Goal: Book appointment/travel/reservation: Book appointment/travel/reservation

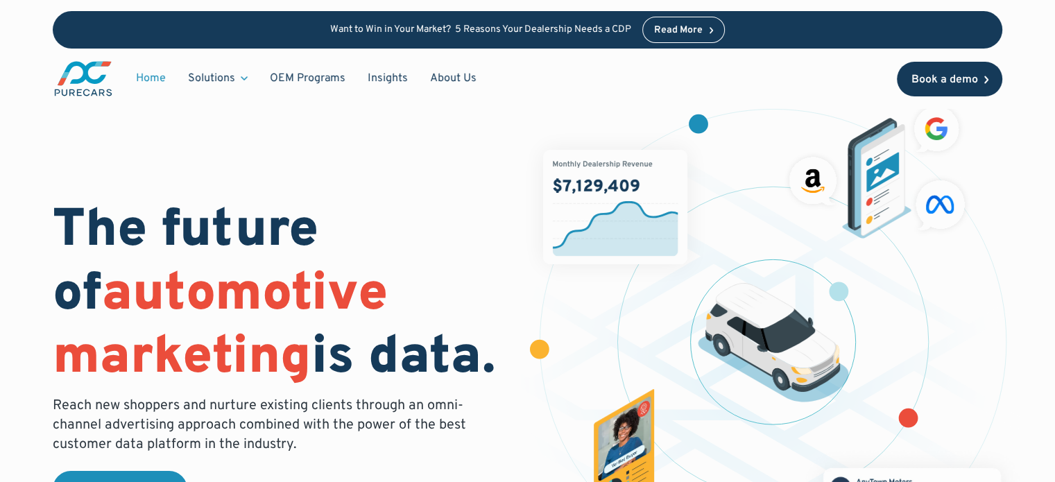
click at [970, 82] on div "Book a demo" at bounding box center [944, 79] width 67 height 11
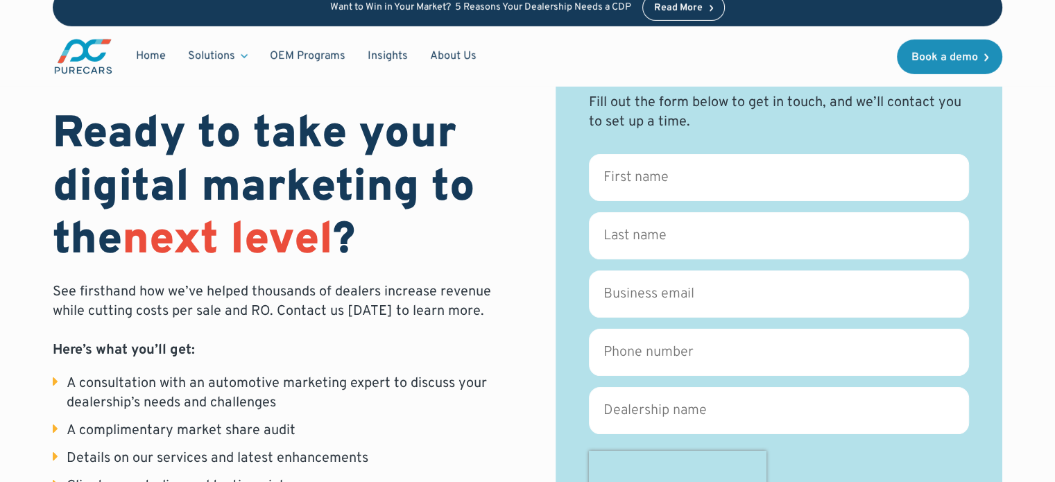
scroll to position [139, 0]
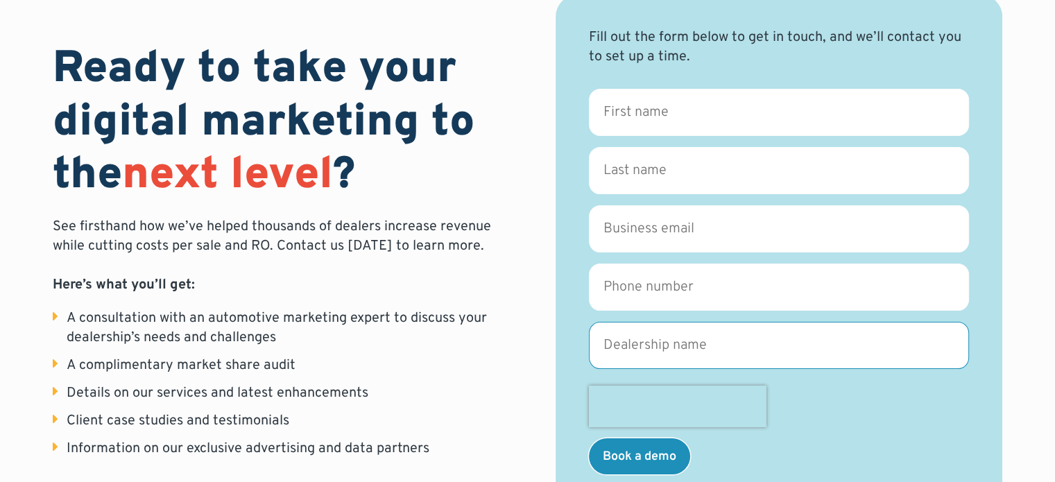
click at [747, 340] on input "Dealership name *" at bounding box center [779, 345] width 380 height 47
type input "Bluewater Trailers"
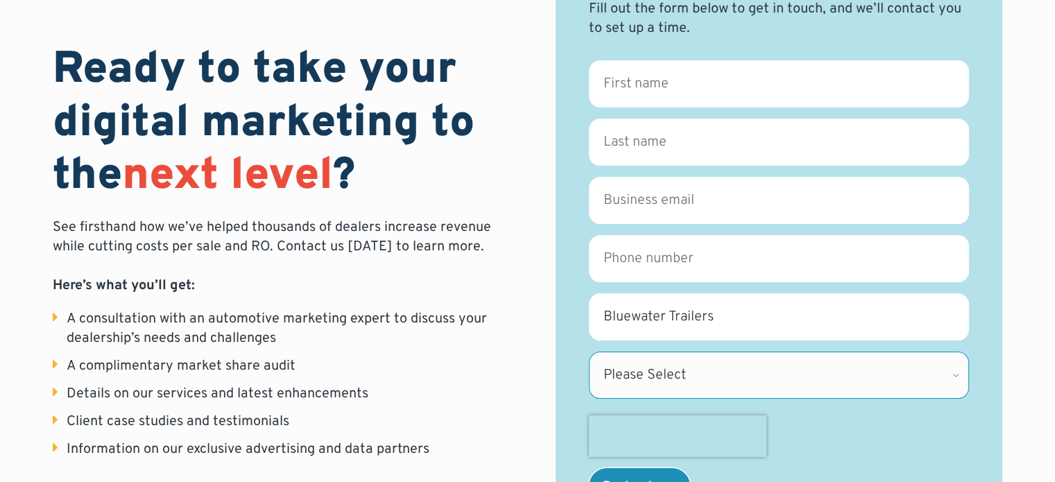
click at [724, 371] on select "Please Select [US_STATE] [US_STATE] [GEOGRAPHIC_DATA] [US_STATE] [US_STATE] [GE…" at bounding box center [779, 375] width 380 height 47
select select "ON"
click at [589, 352] on select "Please Select [US_STATE] [US_STATE] [GEOGRAPHIC_DATA] [US_STATE] [US_STATE] [GE…" at bounding box center [779, 375] width 380 height 47
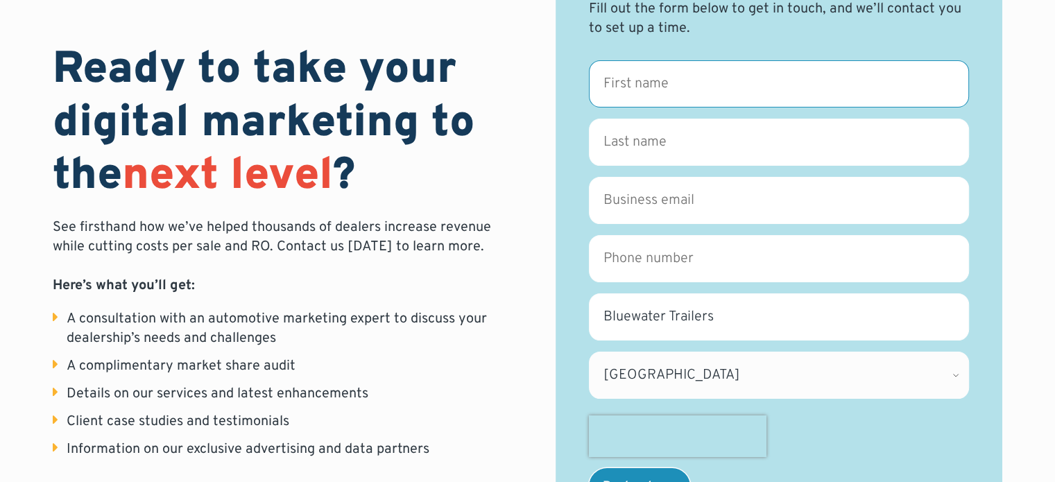
click at [652, 84] on input "First name *" at bounding box center [779, 83] width 380 height 47
type input "[PERSON_NAME]"
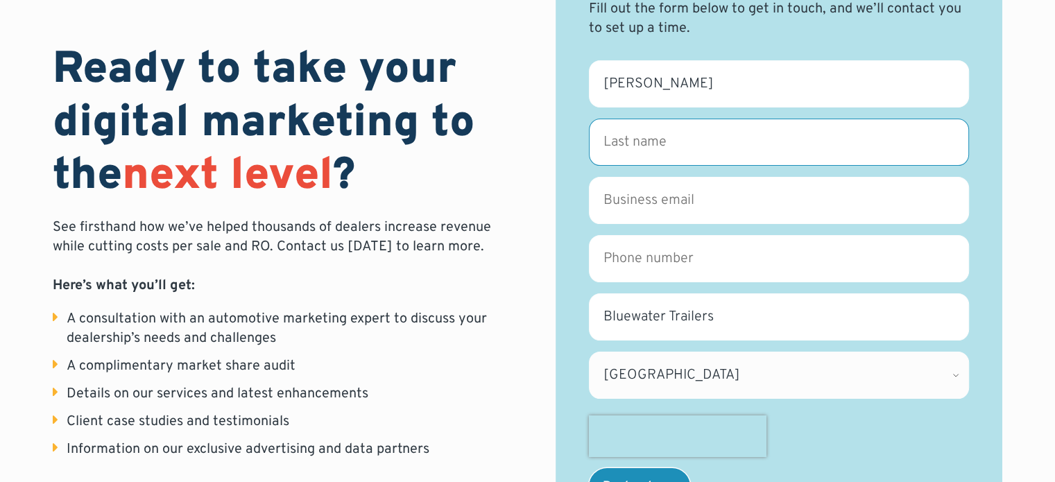
type input "[PERSON_NAME]"
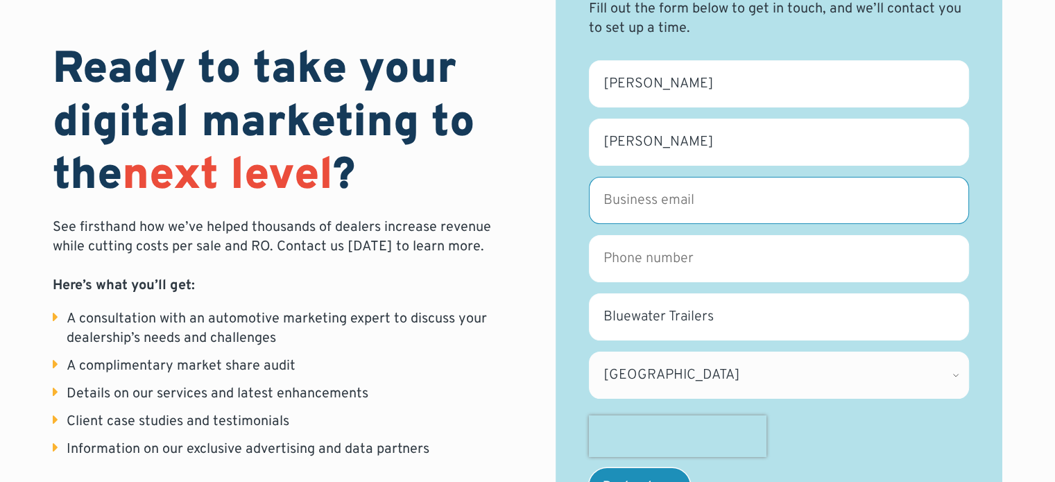
type input "[EMAIL_ADDRESS][DOMAIN_NAME]"
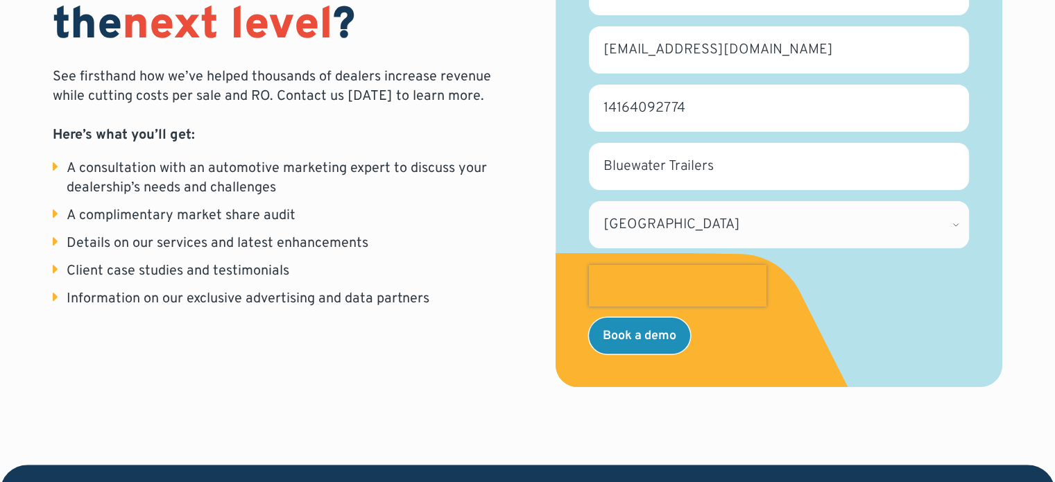
scroll to position [237, 0]
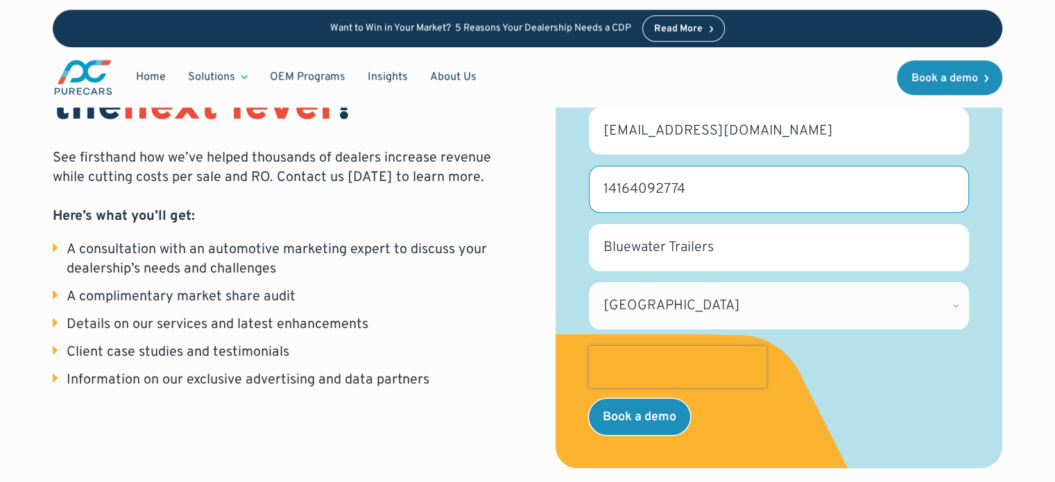
click at [608, 182] on input "14164092774" at bounding box center [779, 189] width 380 height 47
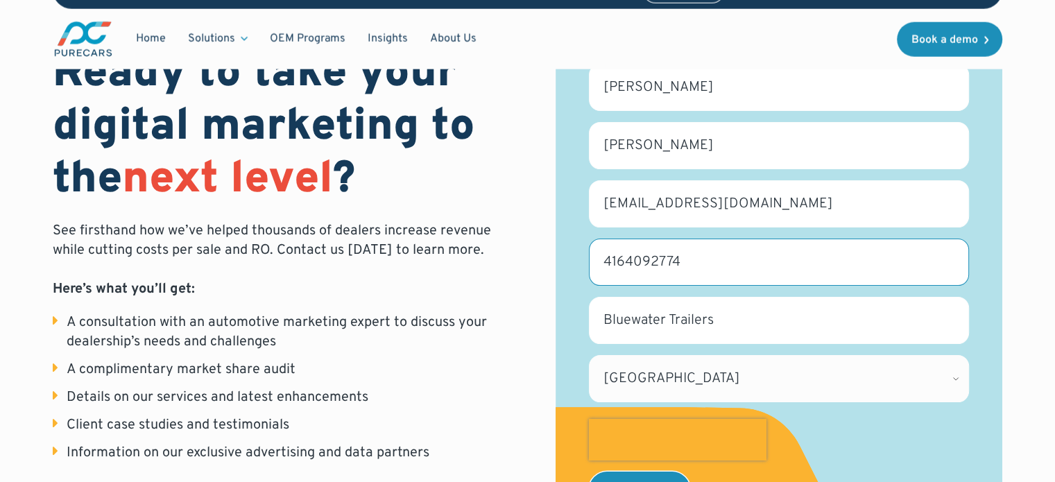
scroll to position [167, 0]
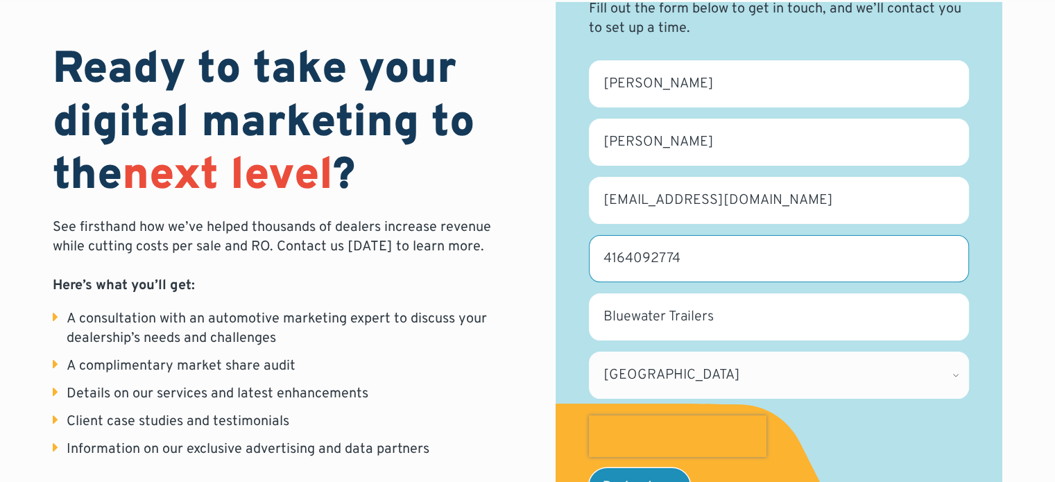
click at [752, 250] on input "4164092774" at bounding box center [779, 258] width 380 height 47
type input "4164092774"
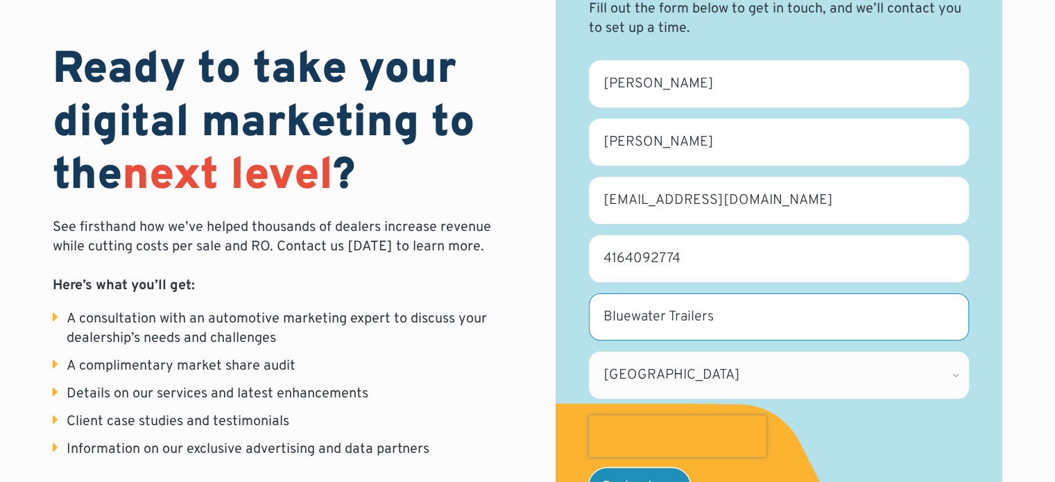
click at [849, 316] on input "Bluewater Trailers" at bounding box center [779, 317] width 380 height 47
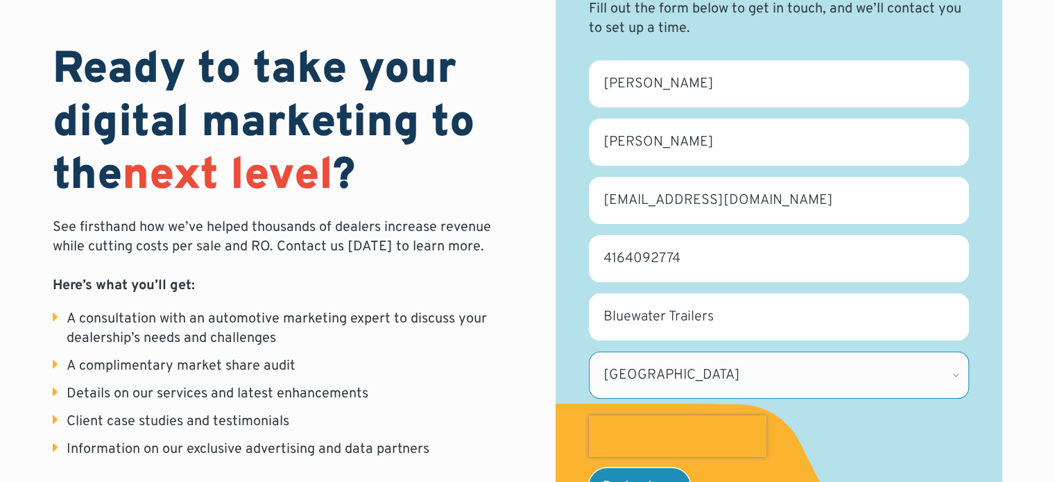
click at [766, 371] on select "Please Select [US_STATE] [US_STATE] [GEOGRAPHIC_DATA] [US_STATE] [US_STATE] [GE…" at bounding box center [779, 375] width 380 height 47
click at [860, 433] on div at bounding box center [779, 437] width 380 height 42
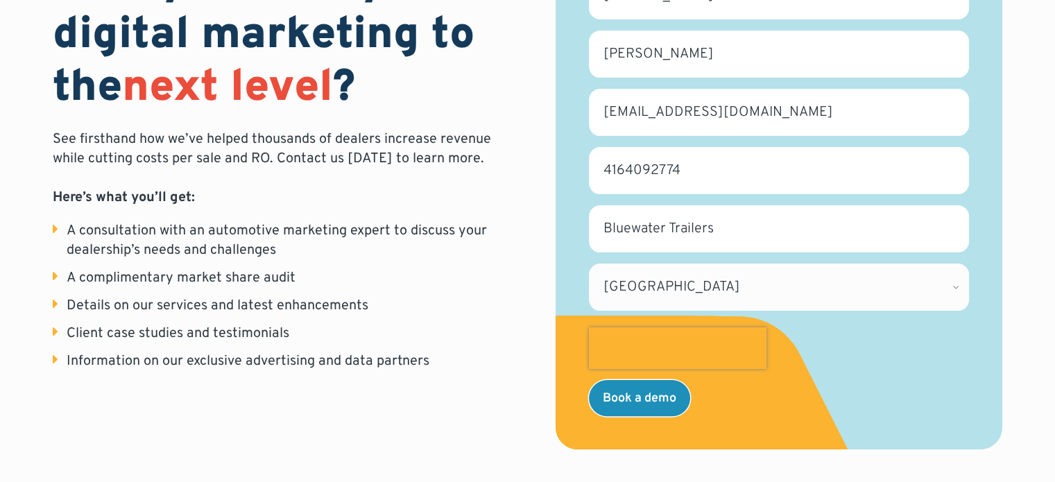
scroll to position [375, 0]
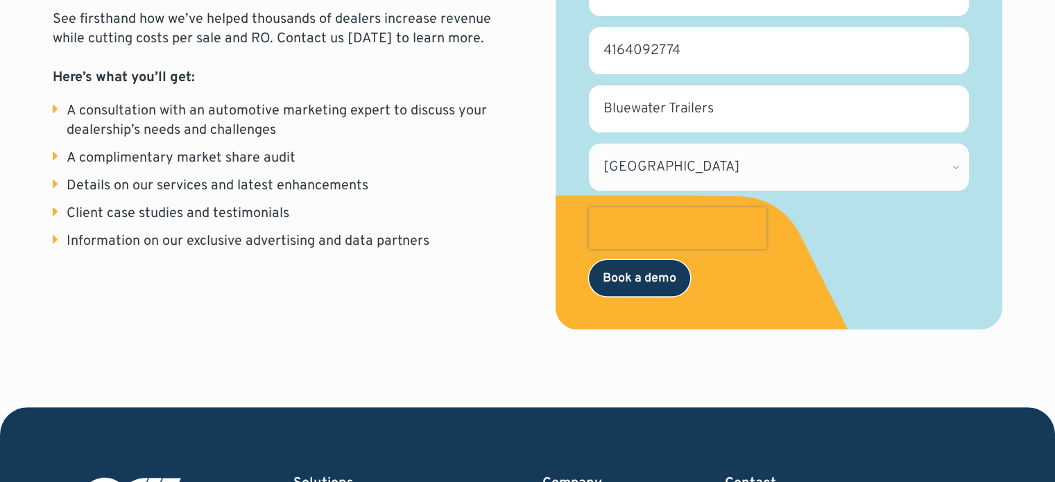
click at [643, 278] on input "Book a demo" at bounding box center [639, 278] width 101 height 36
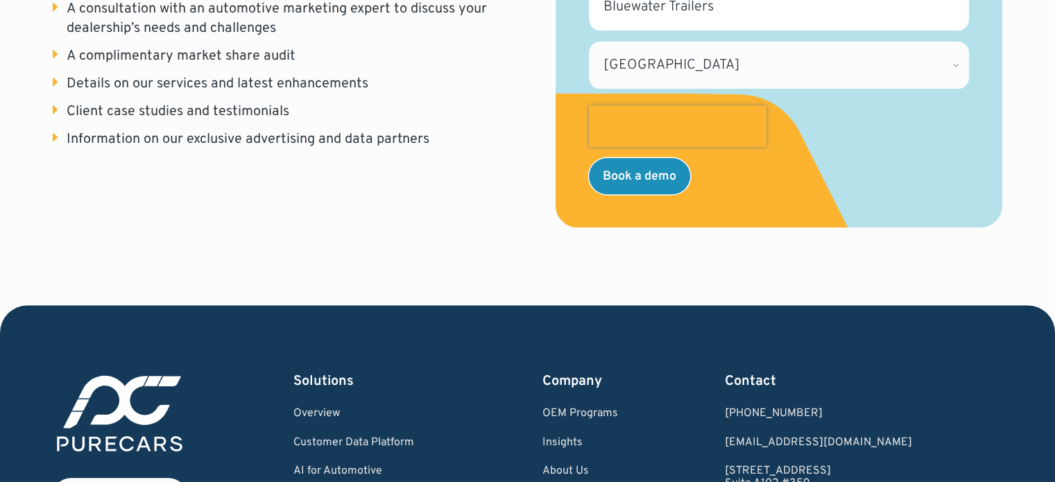
scroll to position [584, 0]
